Goal: Information Seeking & Learning: Learn about a topic

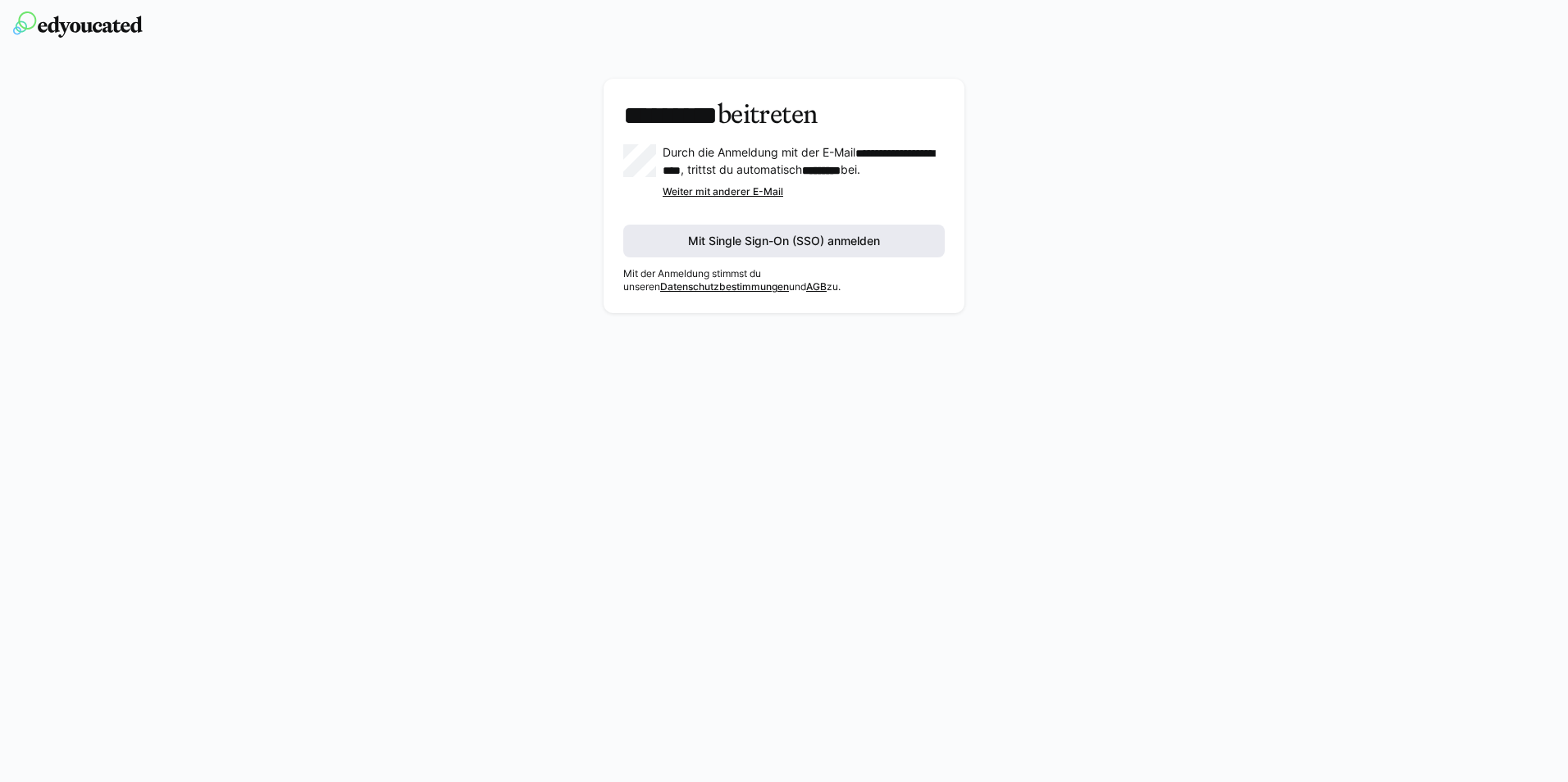
click at [777, 250] on span "Mit Single Sign-On (SSO) anmelden" at bounding box center [784, 241] width 196 height 16
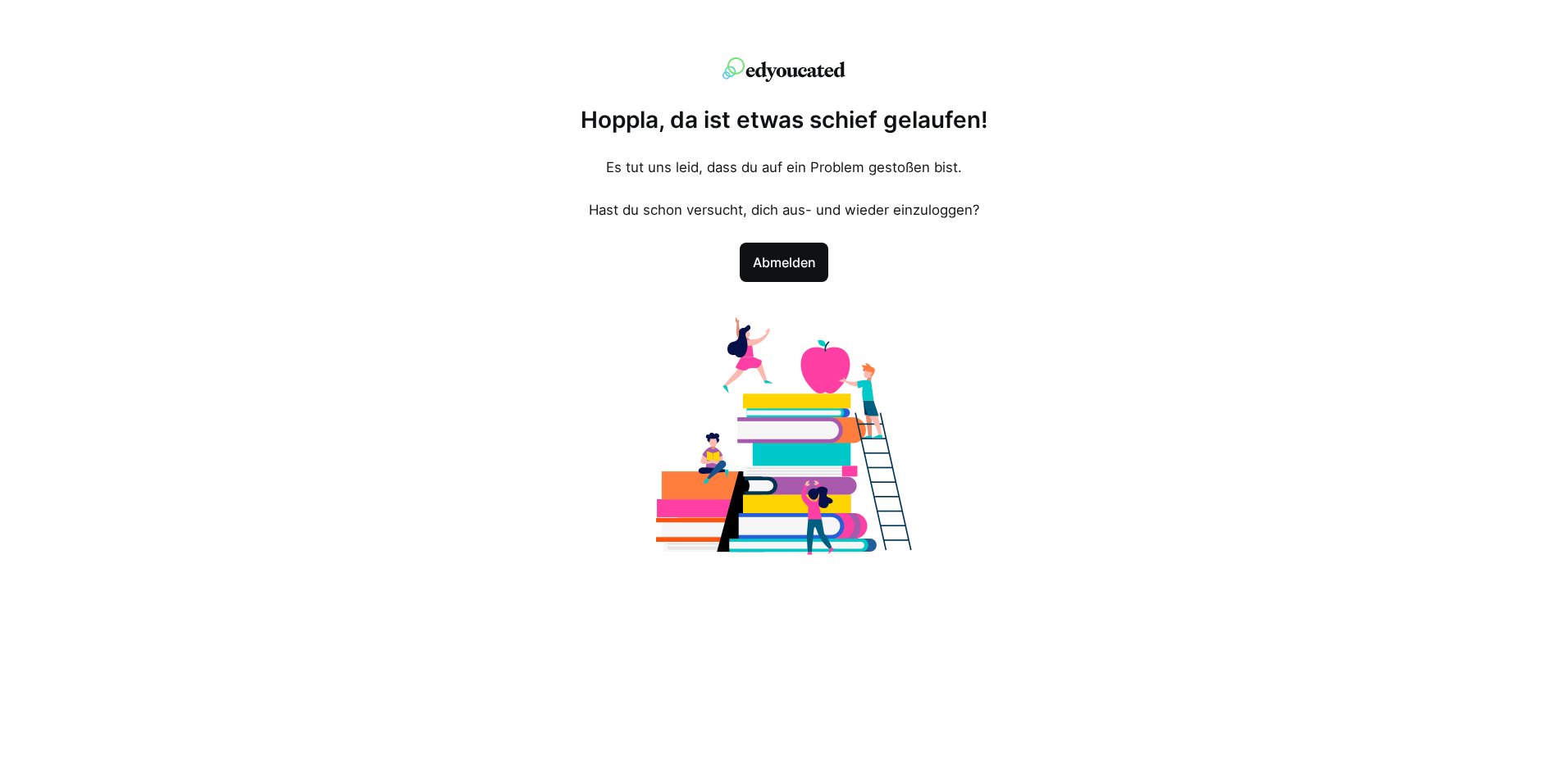
click at [786, 268] on span "Abmelden" at bounding box center [784, 262] width 69 height 20
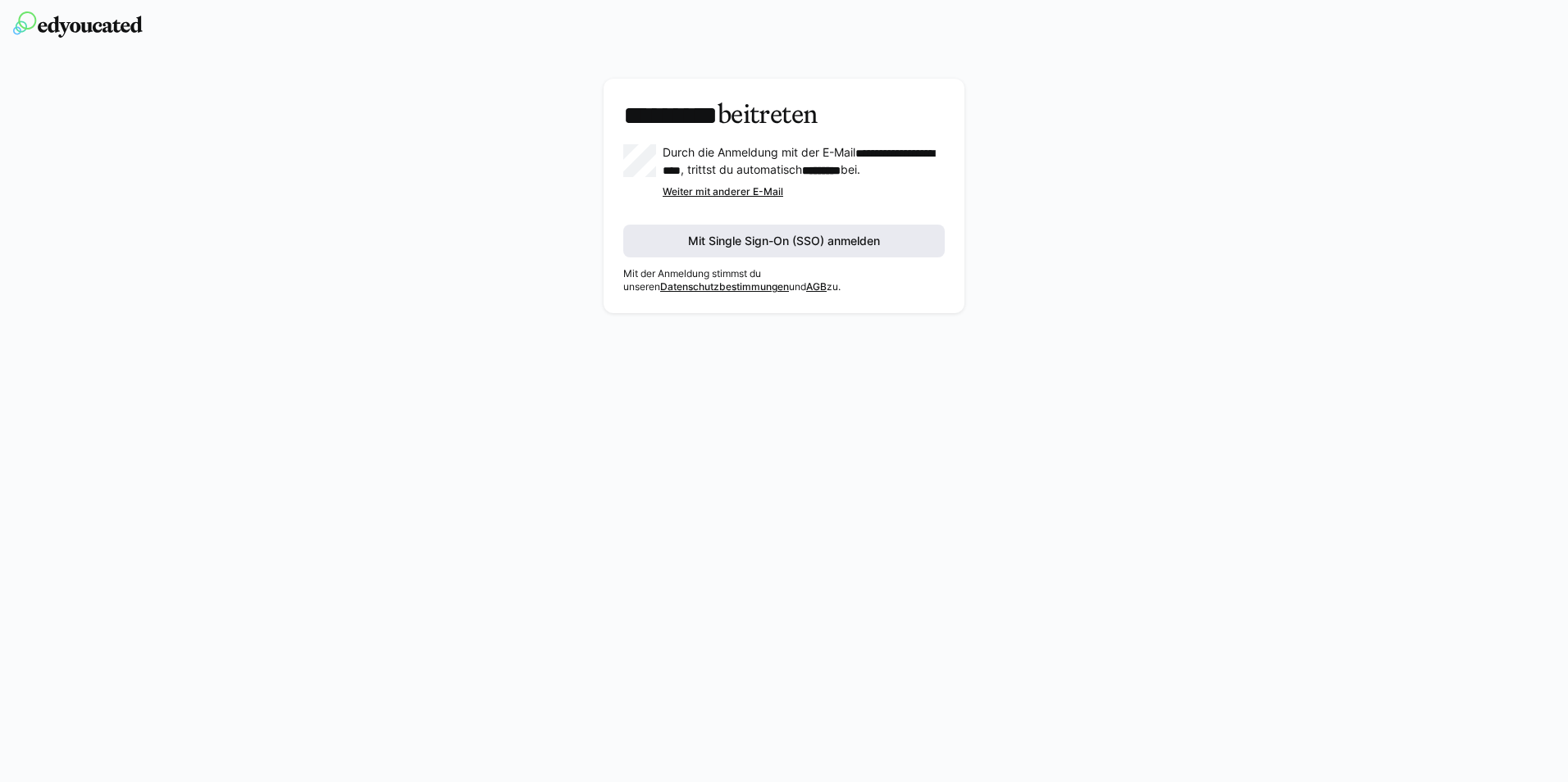
click at [733, 250] on span "Mit Single Sign-On (SSO) anmelden" at bounding box center [784, 241] width 196 height 16
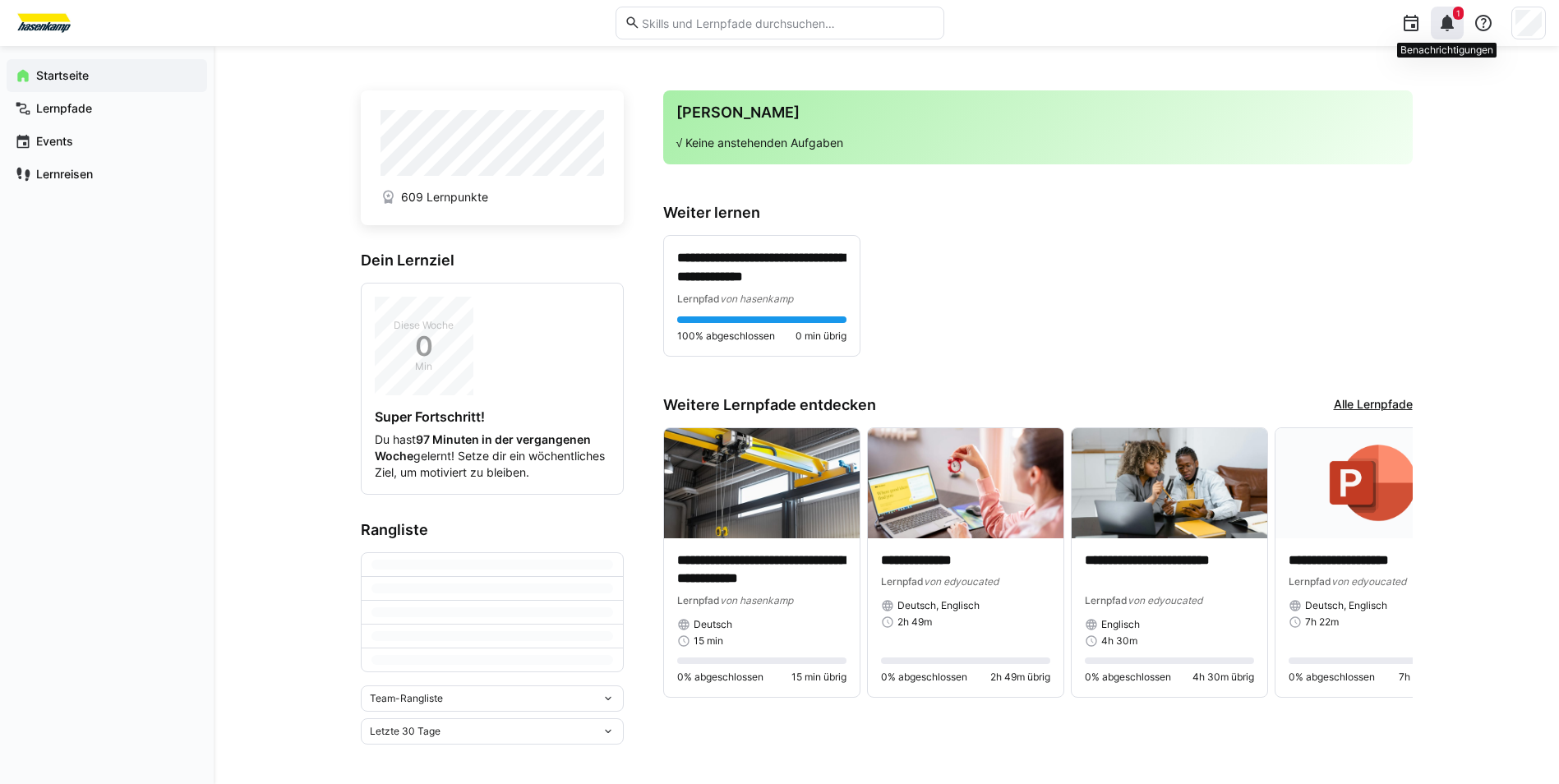
click at [1446, 33] on div "1" at bounding box center [1447, 23] width 33 height 33
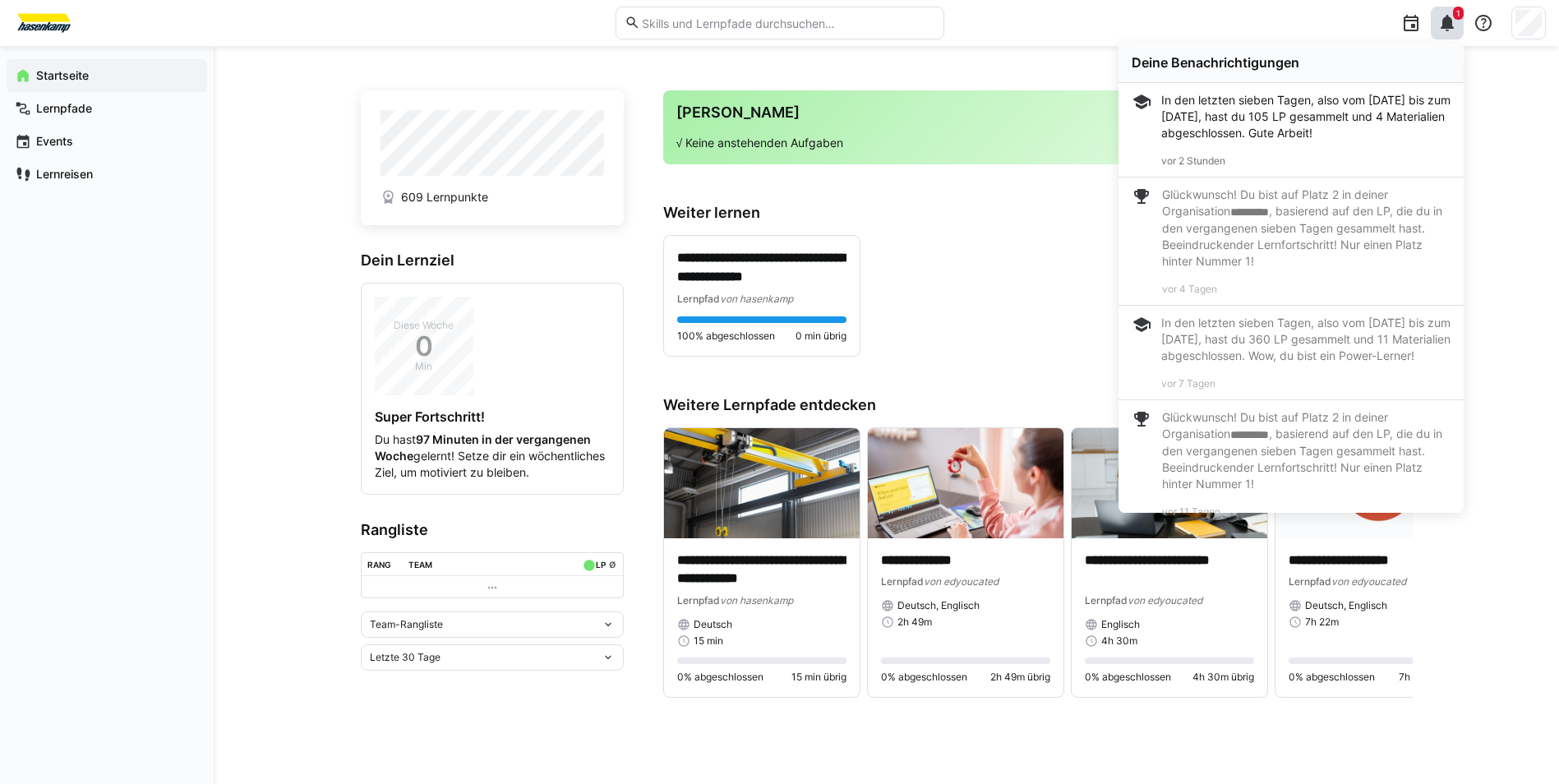
click at [1517, 200] on div "**********" at bounding box center [886, 415] width 1345 height 738
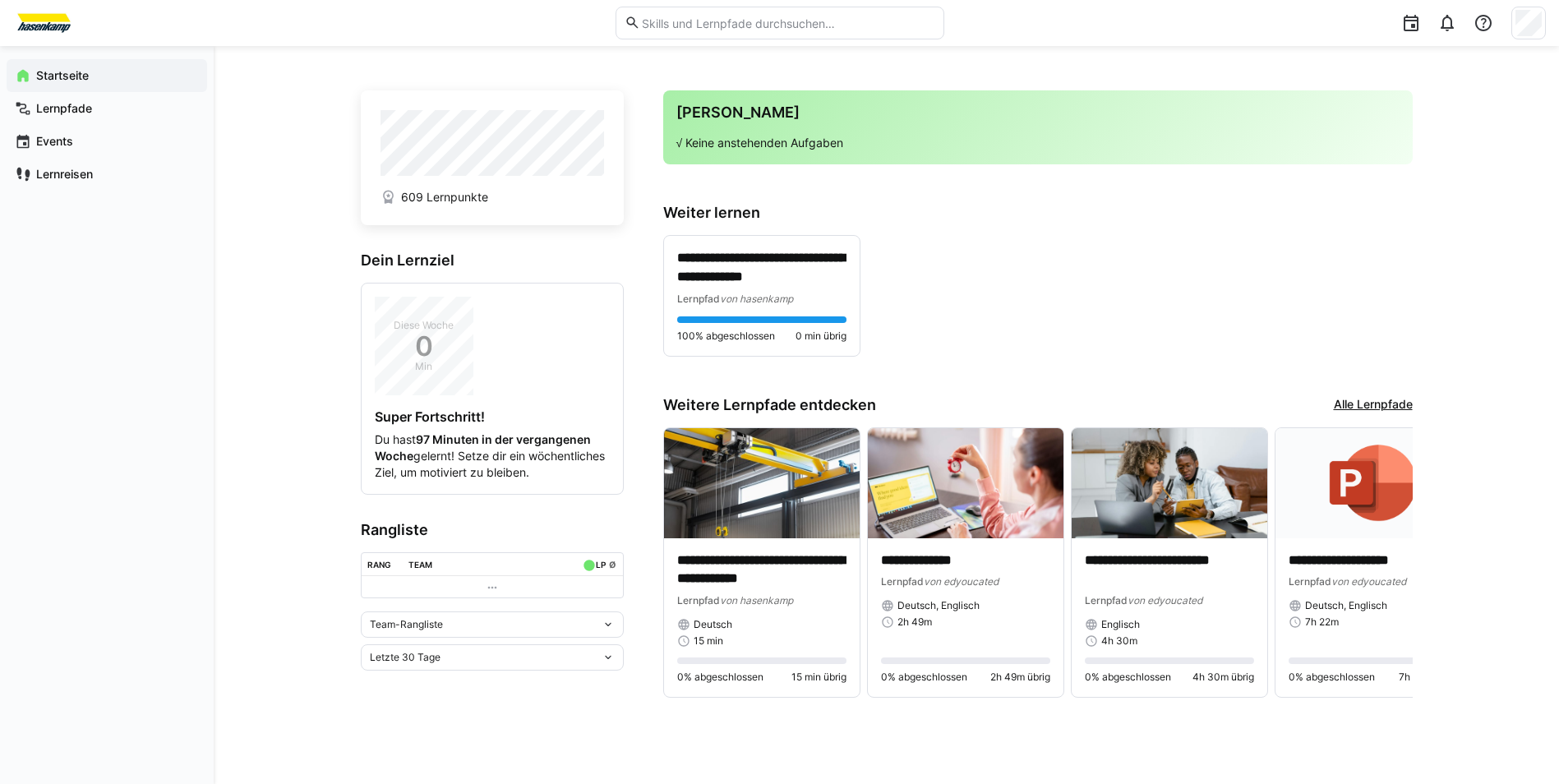
click at [670, 23] on input "text" at bounding box center [788, 23] width 294 height 14
click at [52, 116] on span "Lernpfade" at bounding box center [116, 108] width 165 height 16
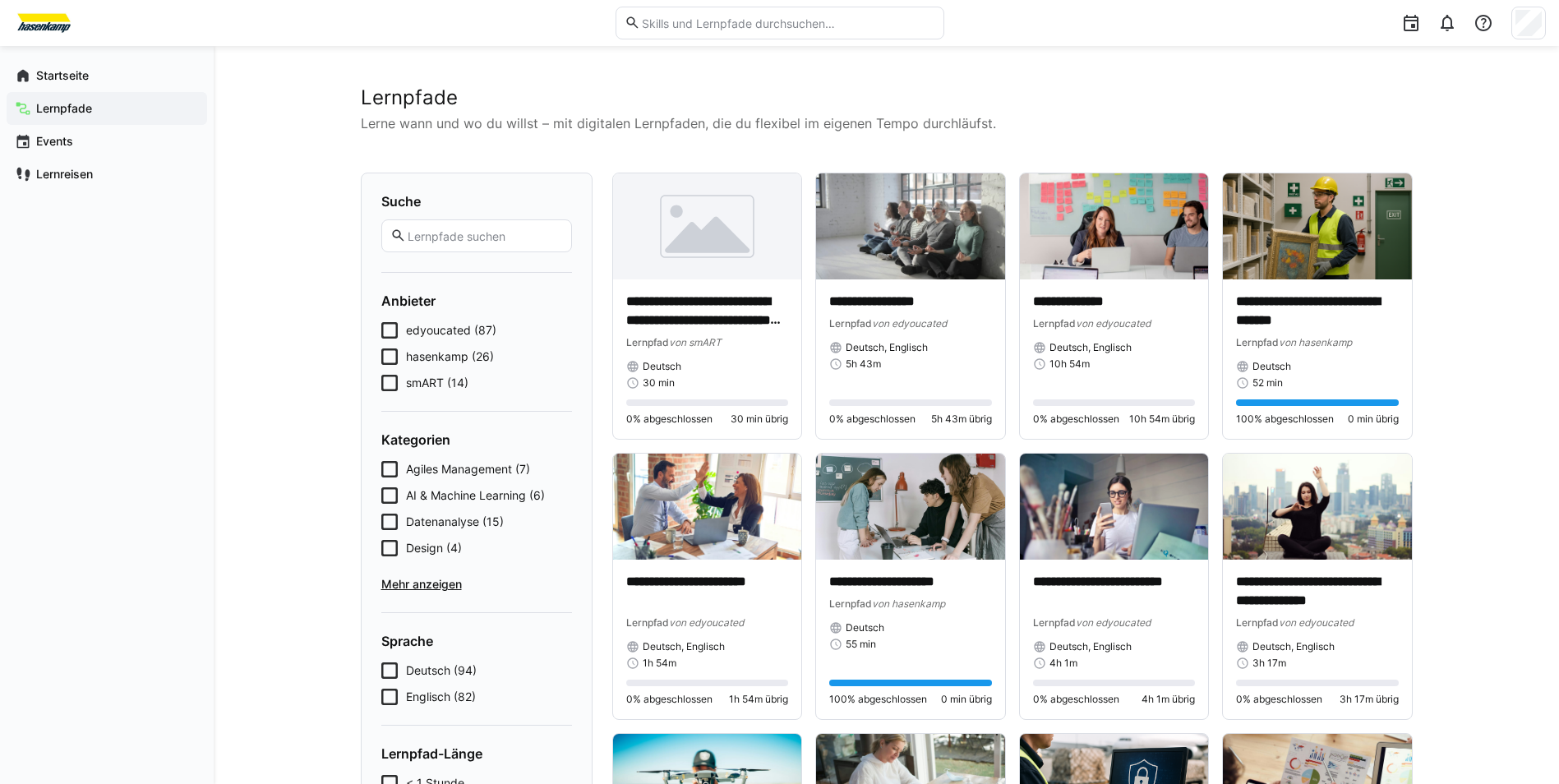
click at [386, 351] on icon at bounding box center [389, 357] width 16 height 16
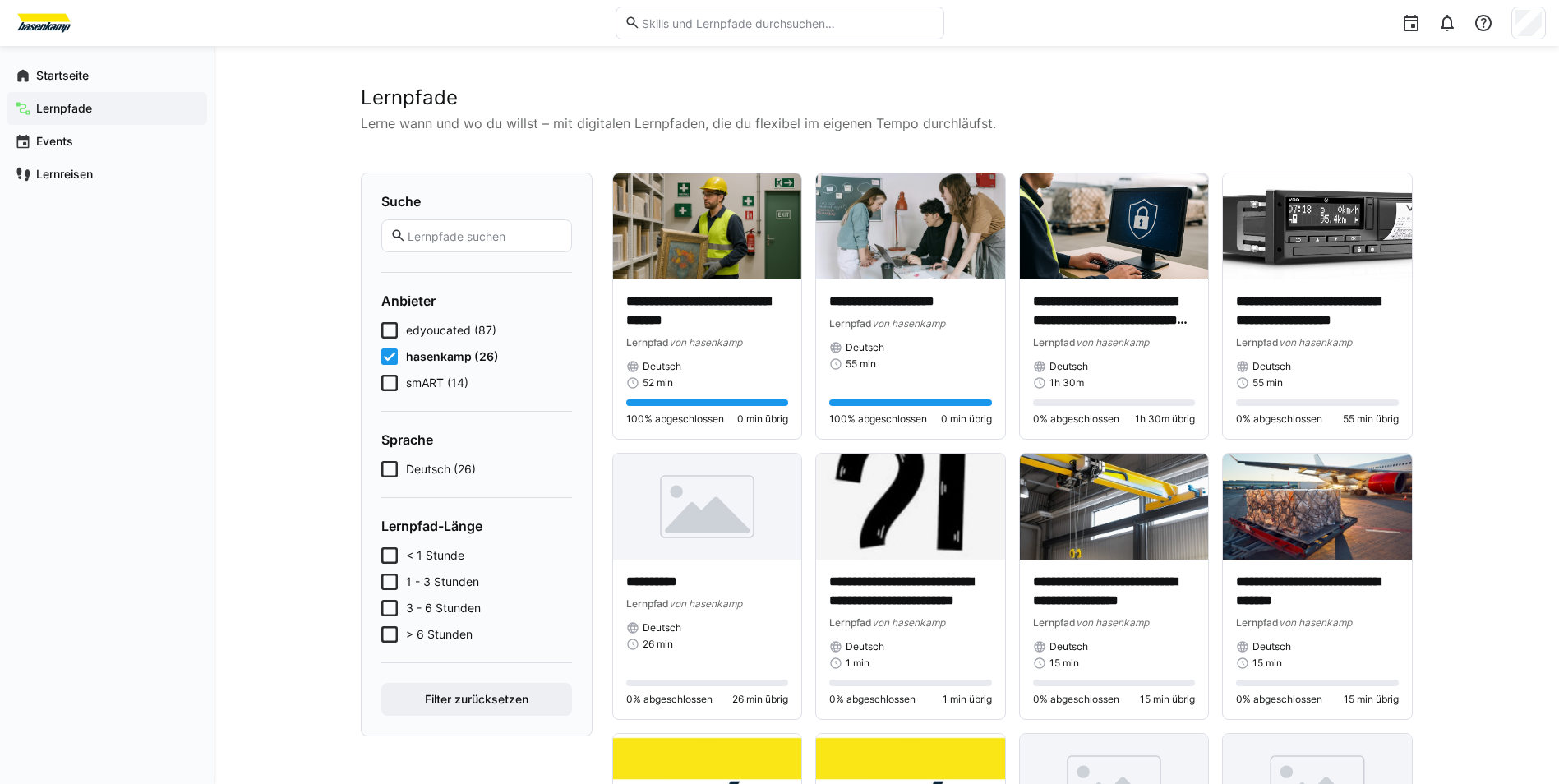
click at [383, 381] on icon at bounding box center [389, 383] width 16 height 16
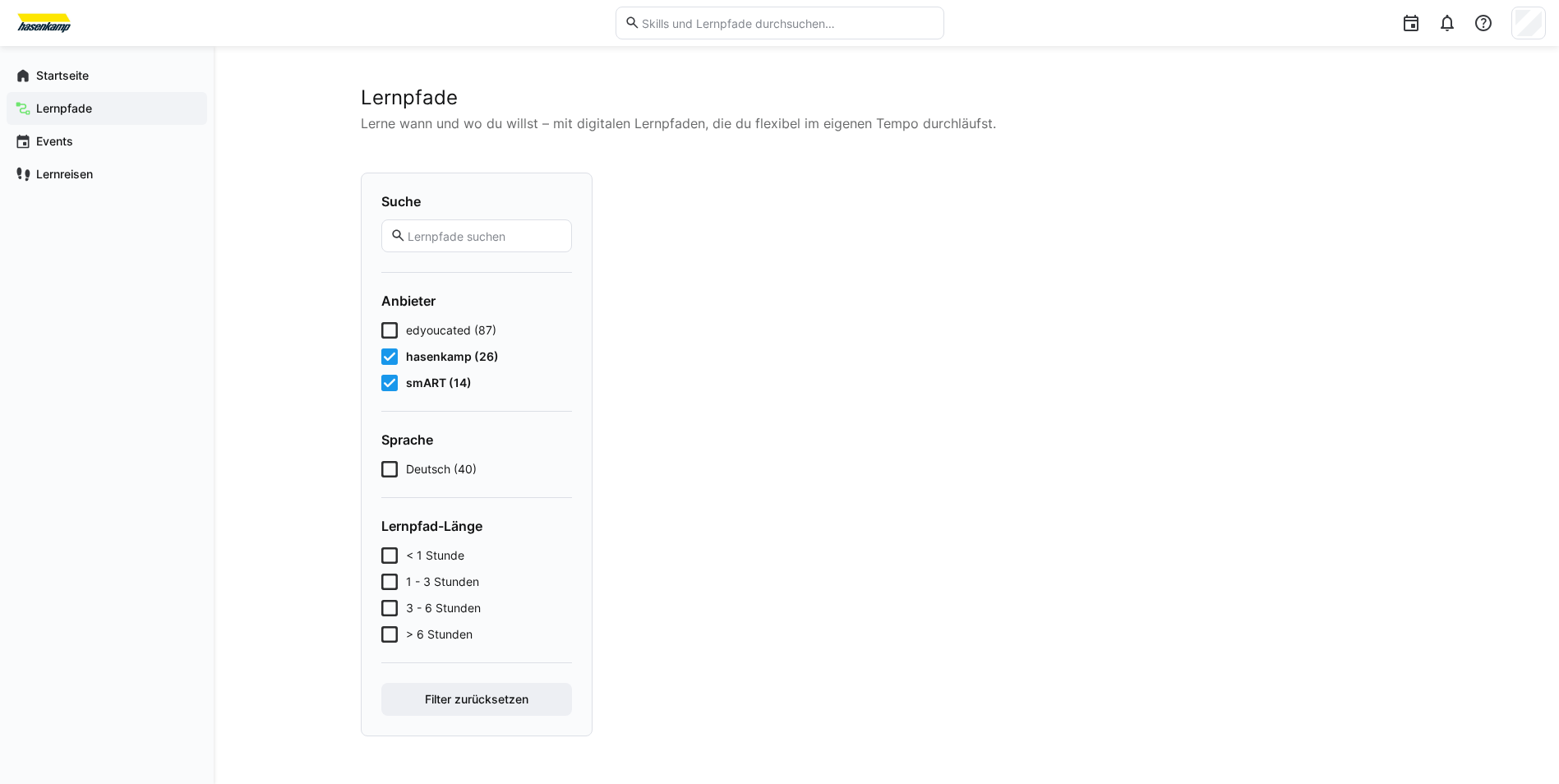
click at [390, 359] on icon at bounding box center [389, 357] width 16 height 16
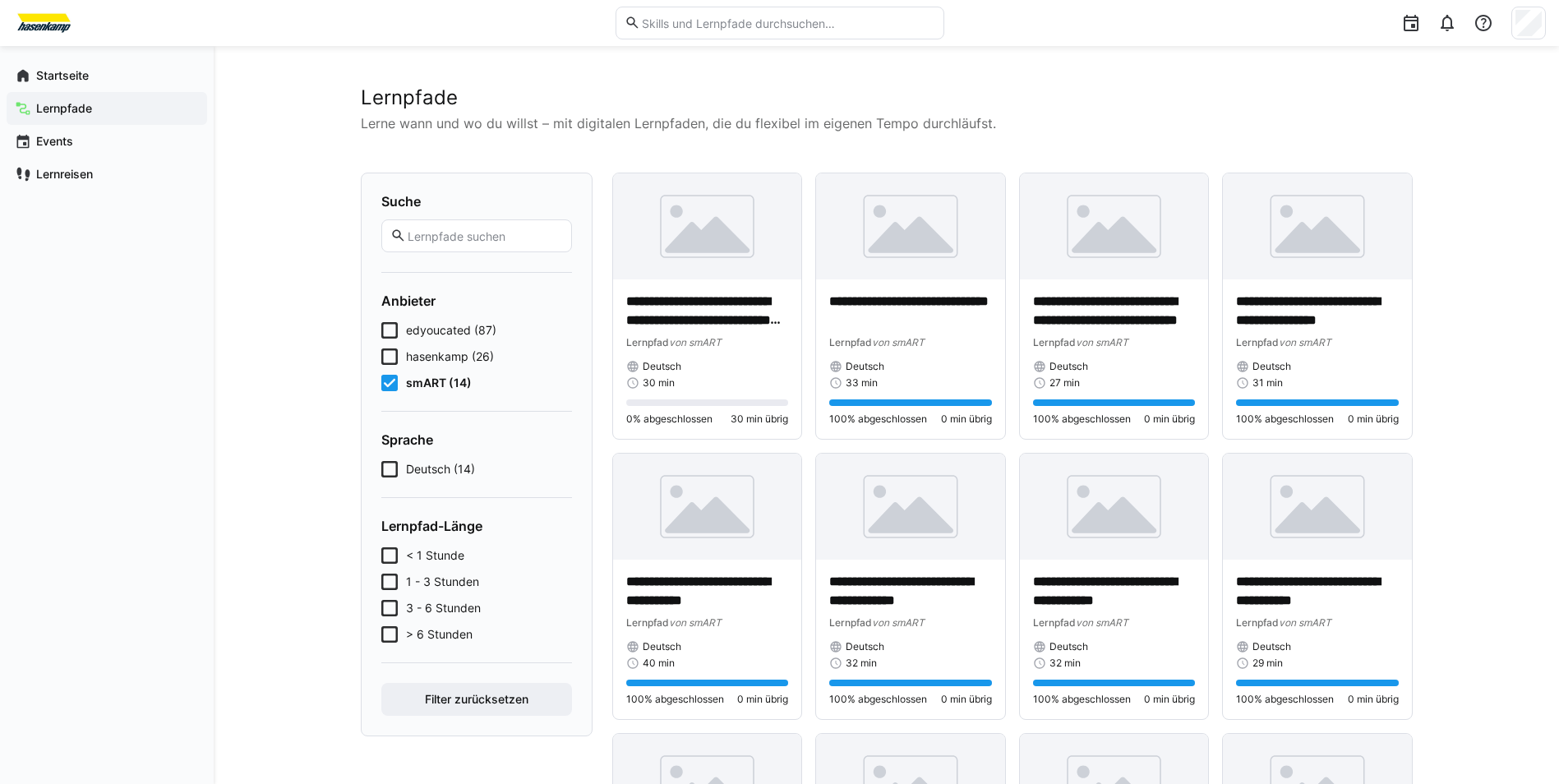
click at [397, 363] on icon at bounding box center [389, 357] width 16 height 16
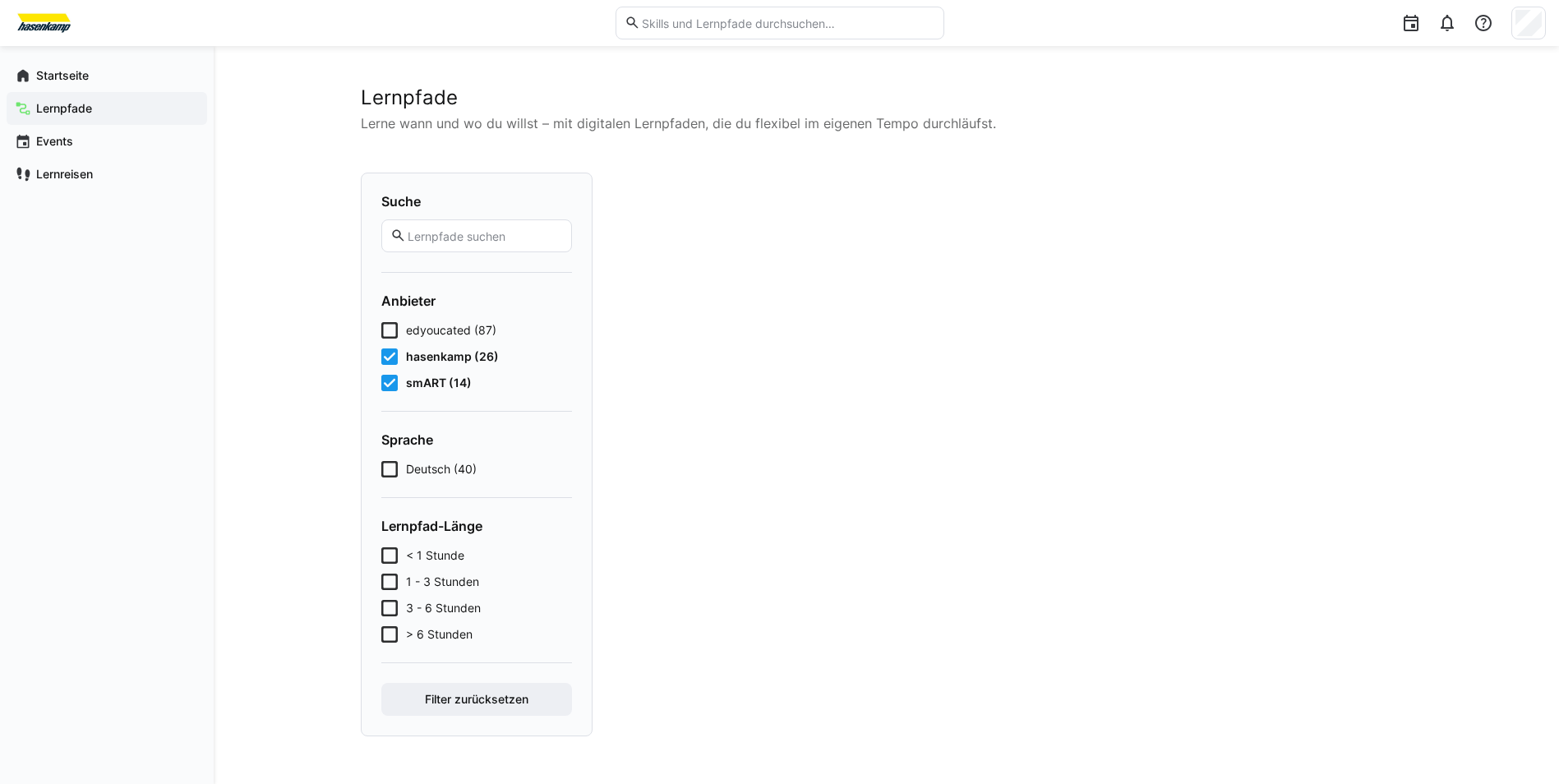
click at [387, 378] on icon at bounding box center [389, 383] width 16 height 16
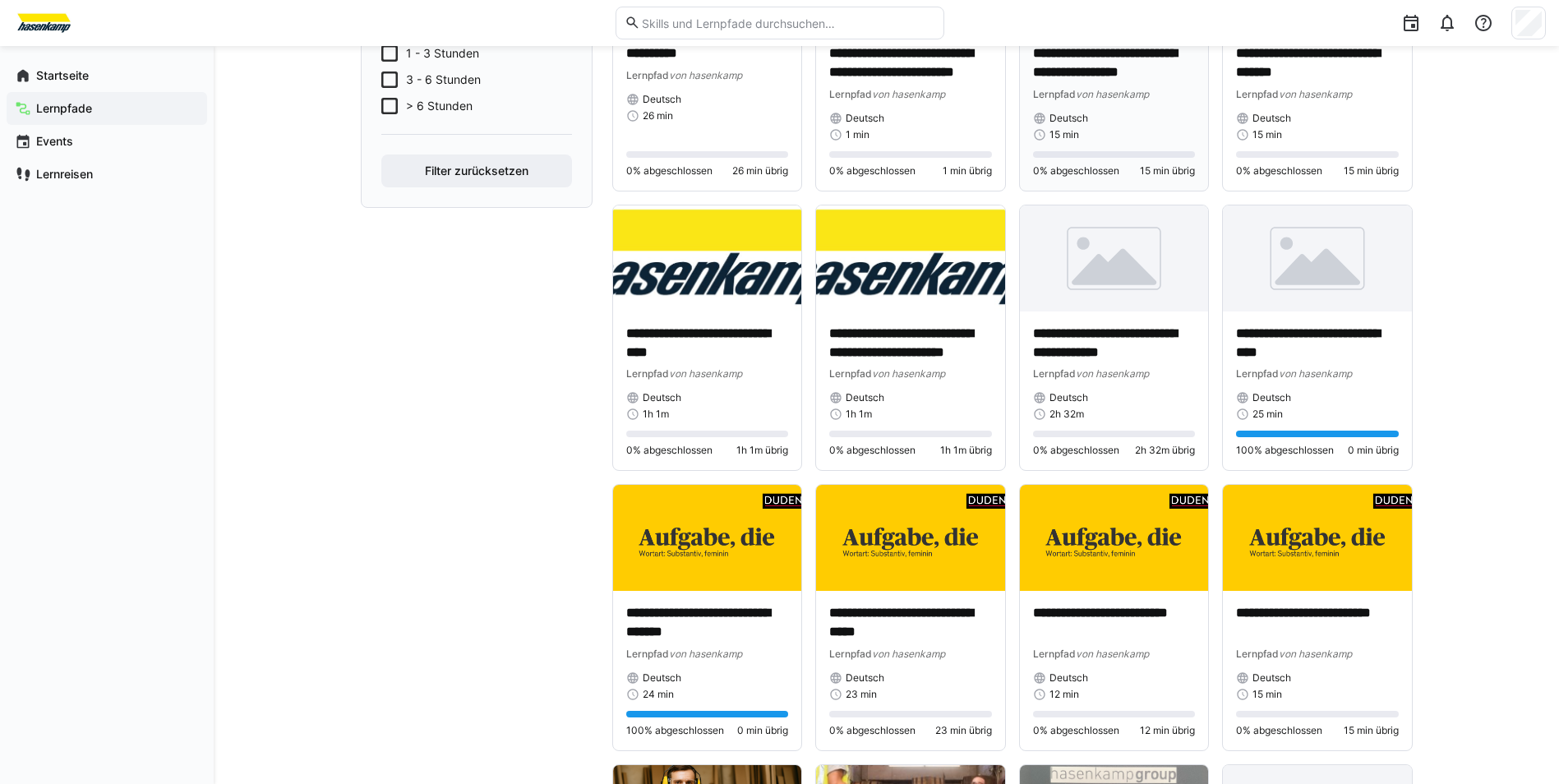
scroll to position [575, 0]
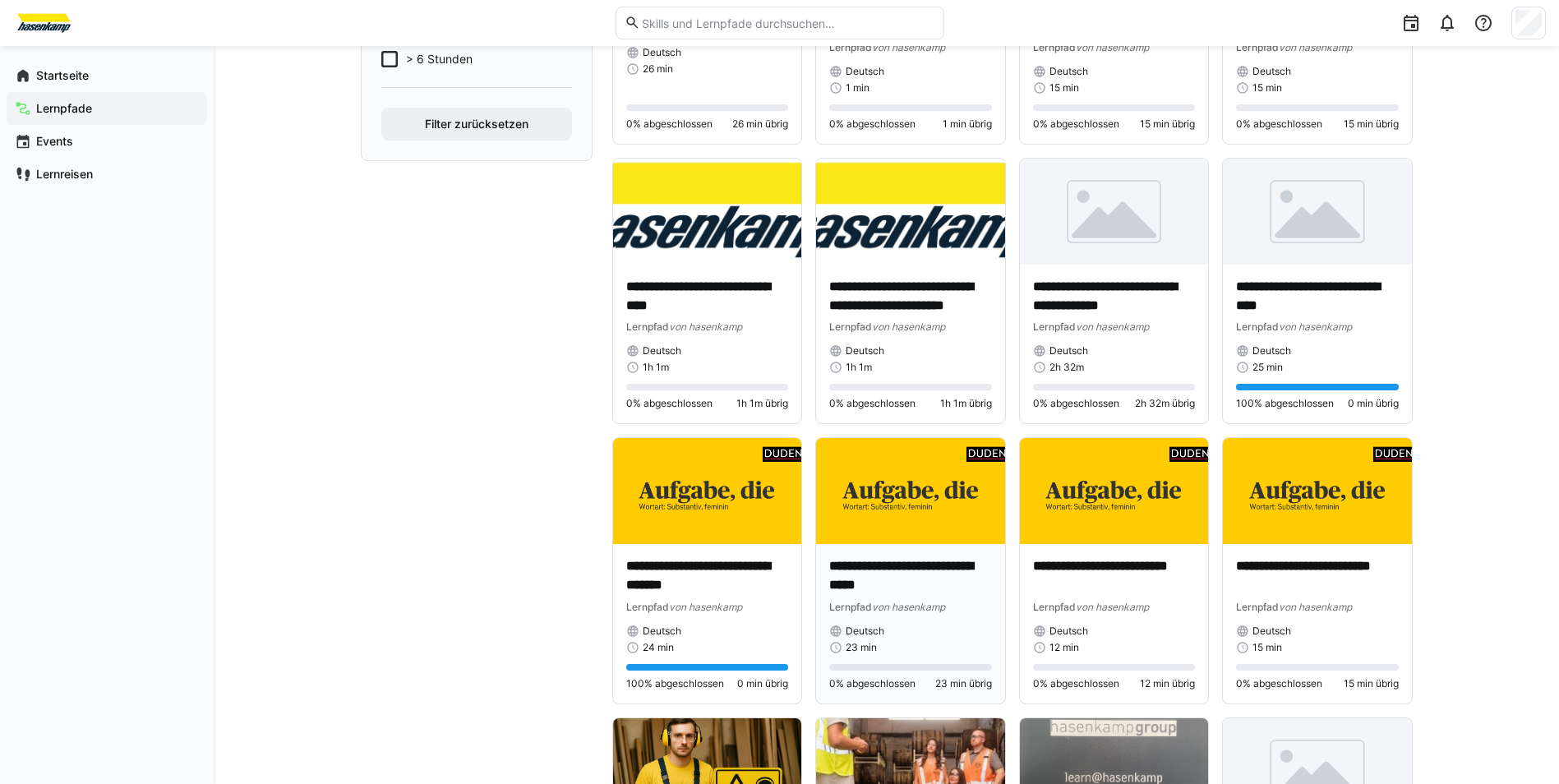
click at [890, 525] on img at bounding box center [910, 490] width 189 height 106
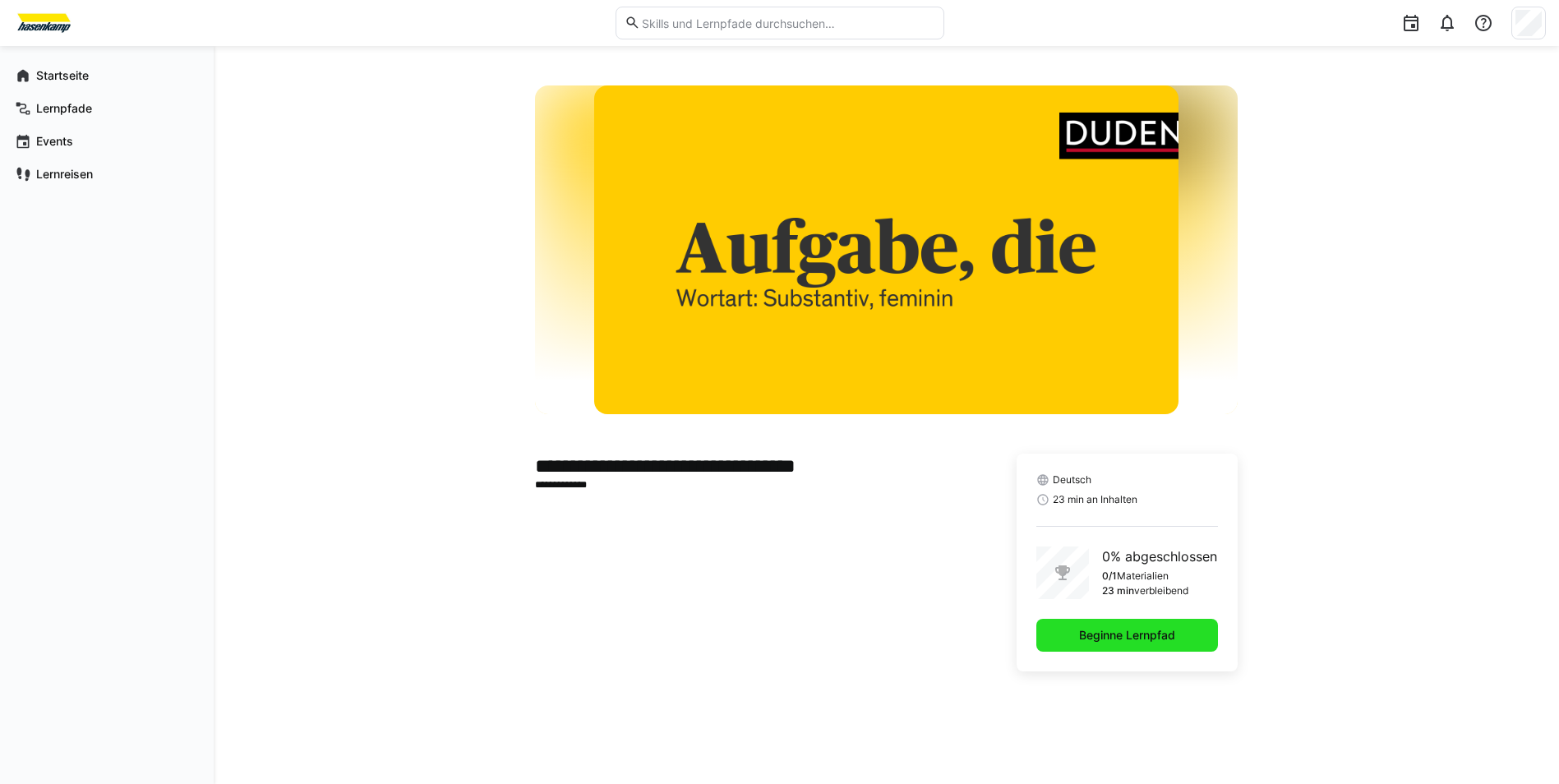
click at [1063, 636] on span "Beginne Lernpfad" at bounding box center [1126, 635] width 182 height 33
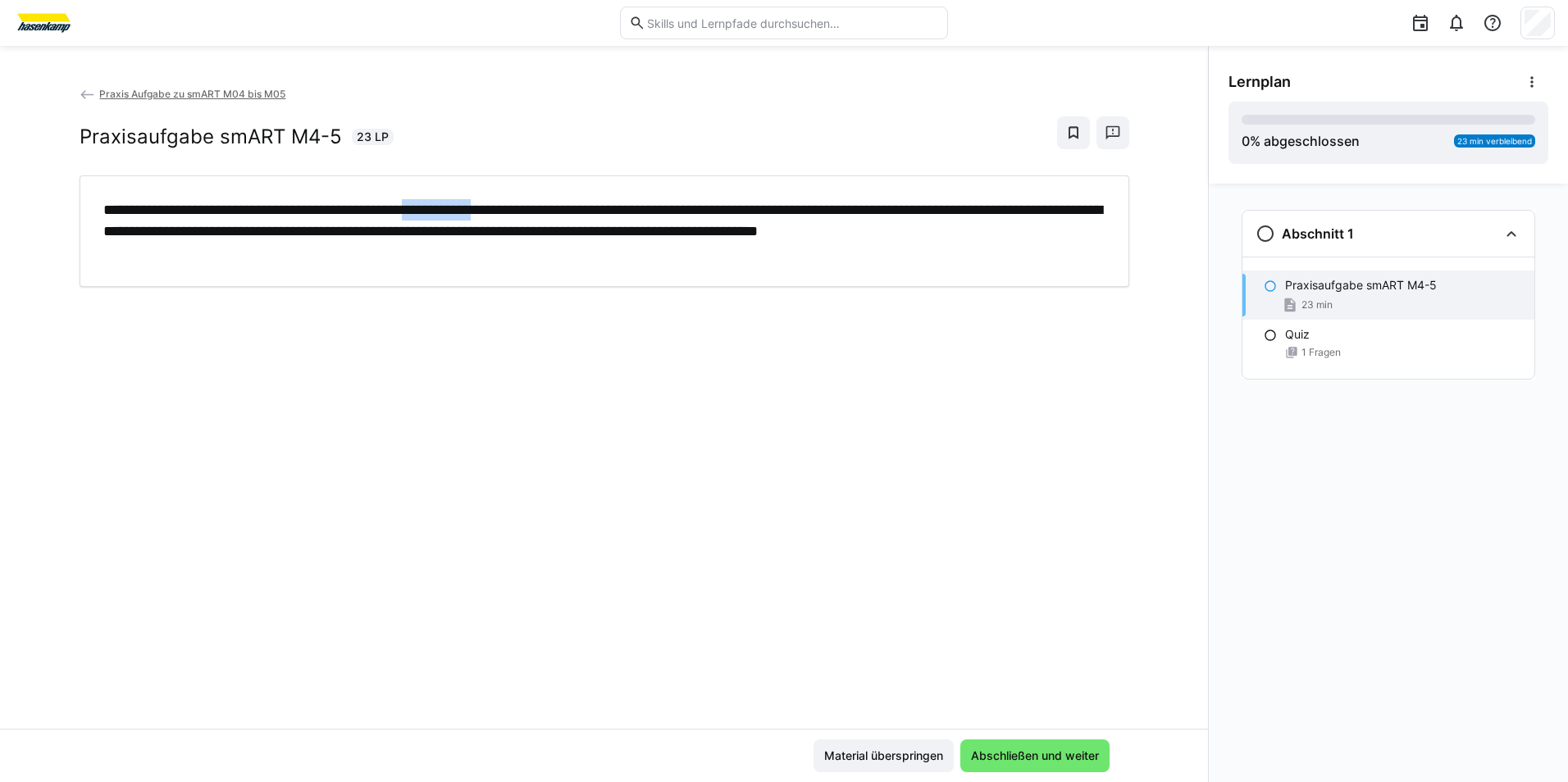
drag, startPoint x: 449, startPoint y: 210, endPoint x: 548, endPoint y: 215, distance: 99.1
click at [548, 215] on p "**********" at bounding box center [605, 231] width 1002 height 64
drag, startPoint x: 548, startPoint y: 215, endPoint x: 691, endPoint y: 214, distance: 143.0
click at [691, 214] on p "**********" at bounding box center [605, 231] width 1002 height 64
drag, startPoint x: 691, startPoint y: 214, endPoint x: 809, endPoint y: 213, distance: 118.0
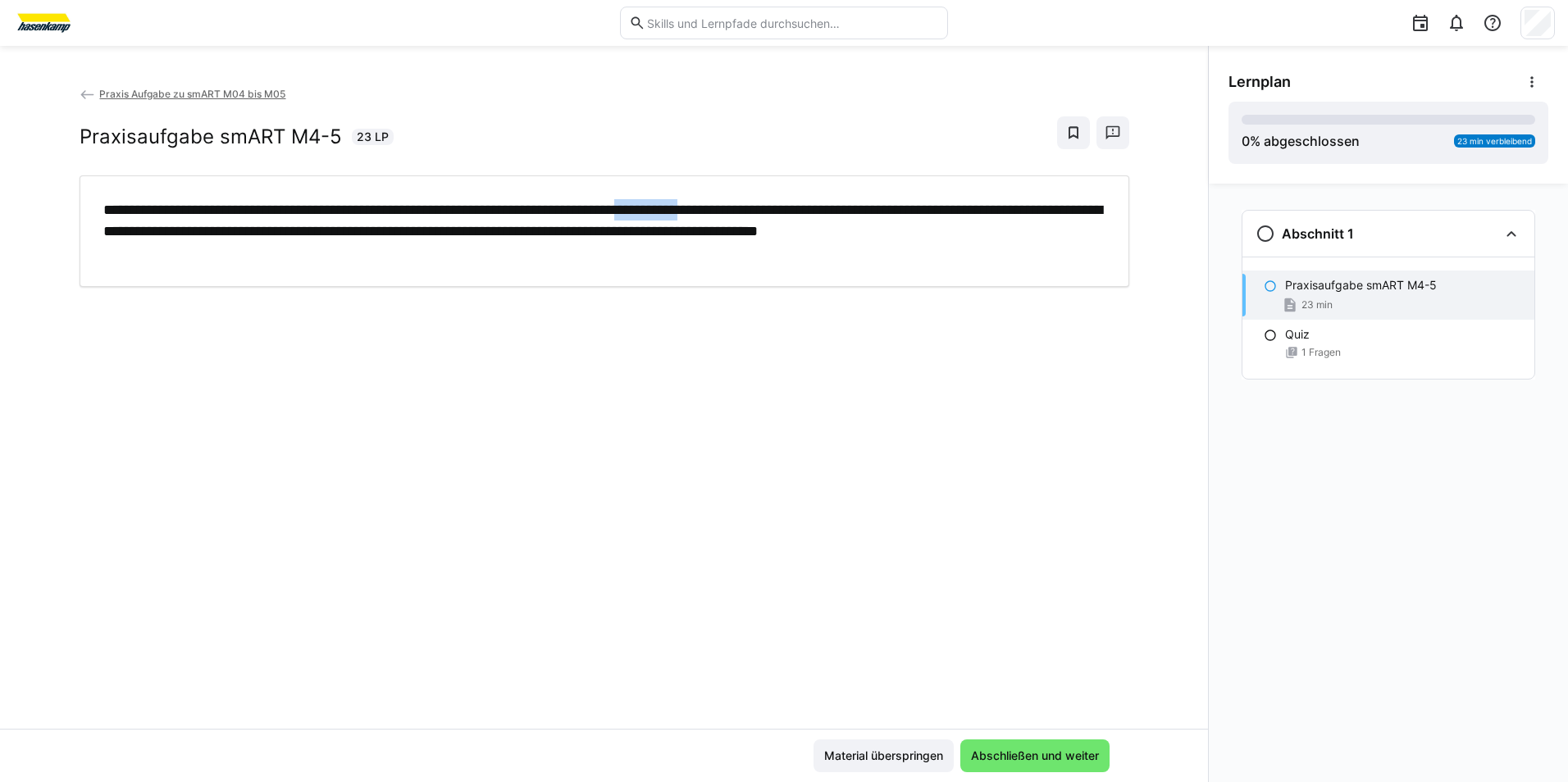
click at [809, 213] on p "**********" at bounding box center [605, 231] width 1002 height 64
